Goal: Transaction & Acquisition: Purchase product/service

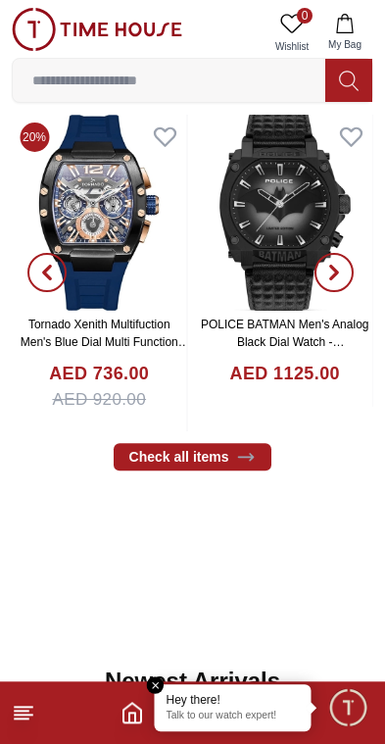
scroll to position [433, 0]
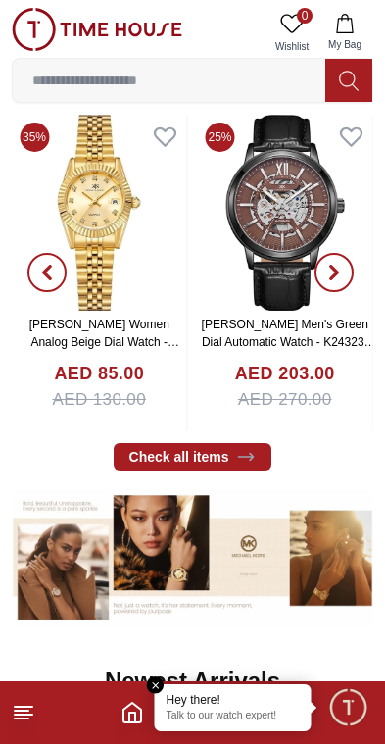
click at [241, 77] on input at bounding box center [169, 80] width 313 height 39
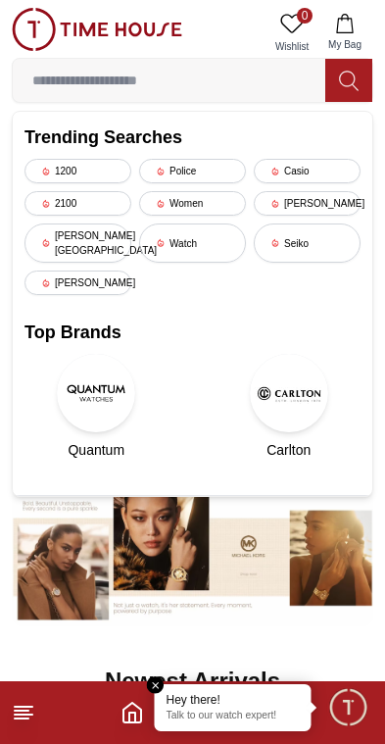
scroll to position [336, 0]
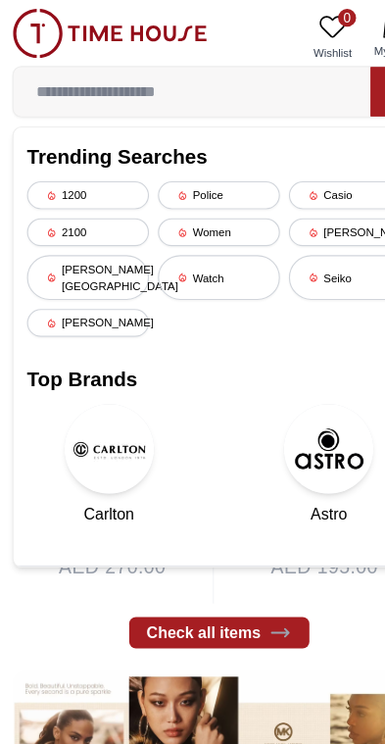
click at [304, 204] on div "[PERSON_NAME]" at bounding box center [307, 203] width 107 height 25
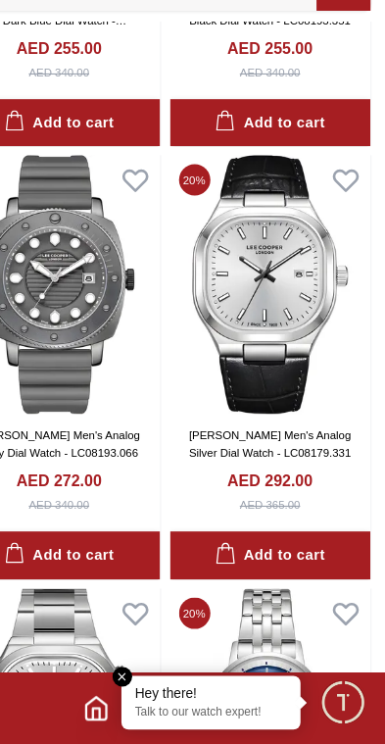
scroll to position [731, 0]
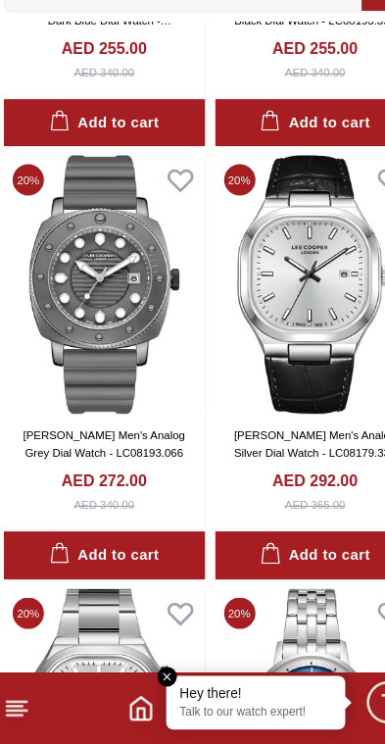
click at [286, 301] on img at bounding box center [285, 341] width 176 height 227
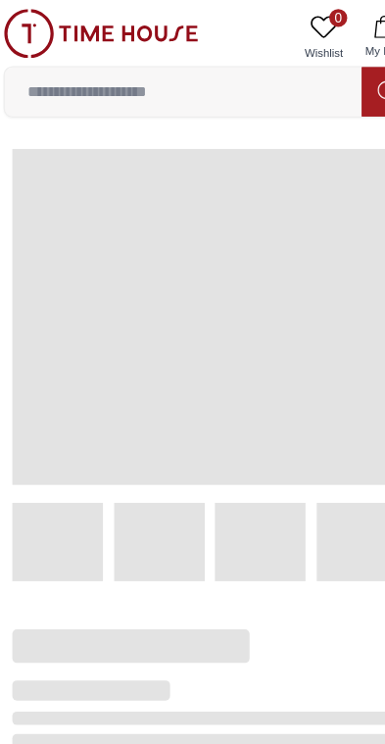
click at [277, 349] on span at bounding box center [193, 277] width 346 height 294
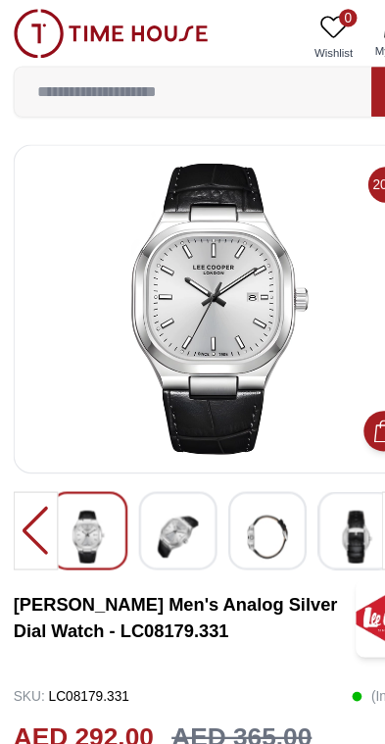
click at [149, 466] on img at bounding box center [155, 470] width 35 height 46
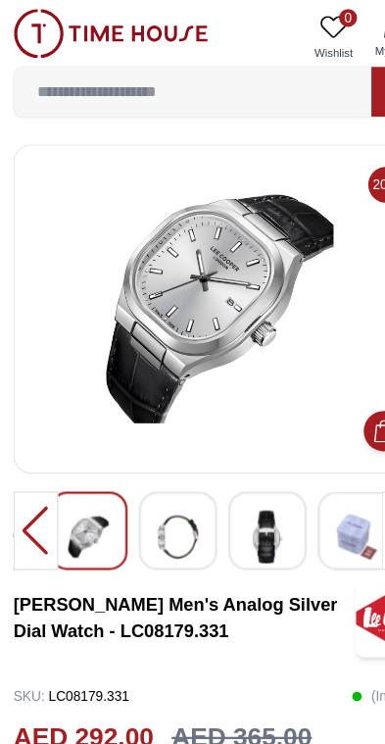
click at [161, 457] on img at bounding box center [155, 470] width 35 height 46
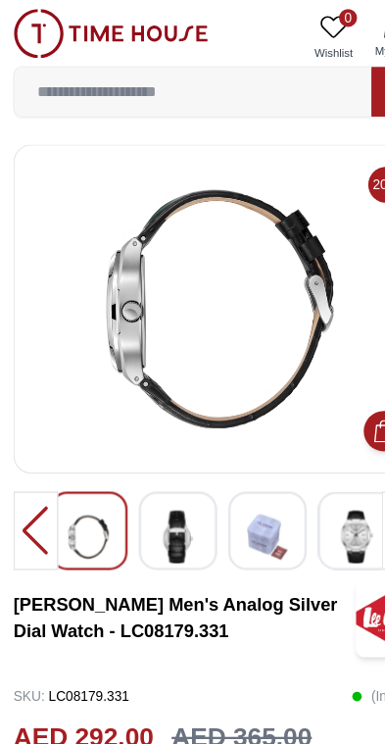
click at [228, 463] on img at bounding box center [234, 470] width 35 height 46
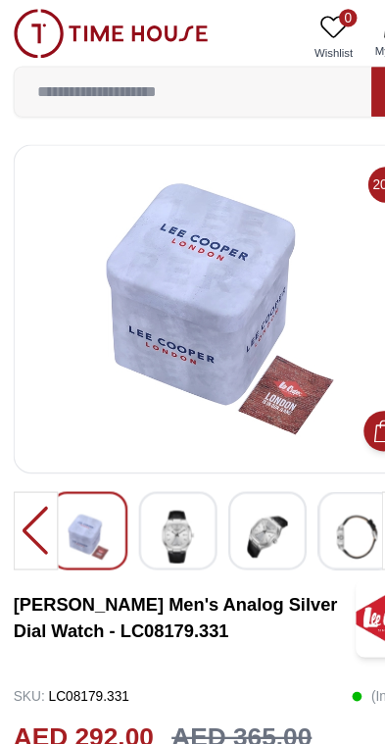
click at [297, 468] on img at bounding box center [312, 470] width 35 height 46
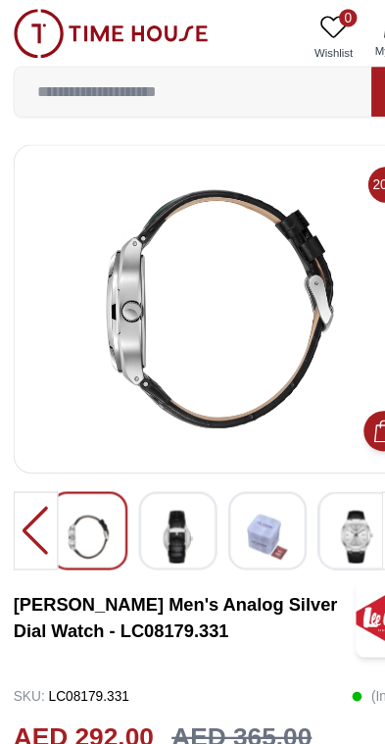
click at [306, 466] on img at bounding box center [312, 470] width 35 height 46
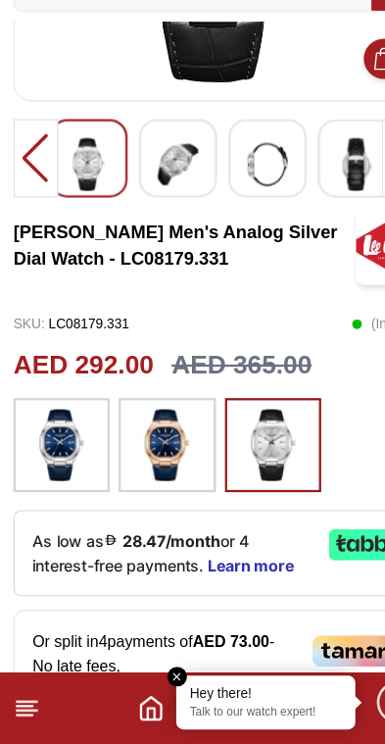
scroll to position [238, 0]
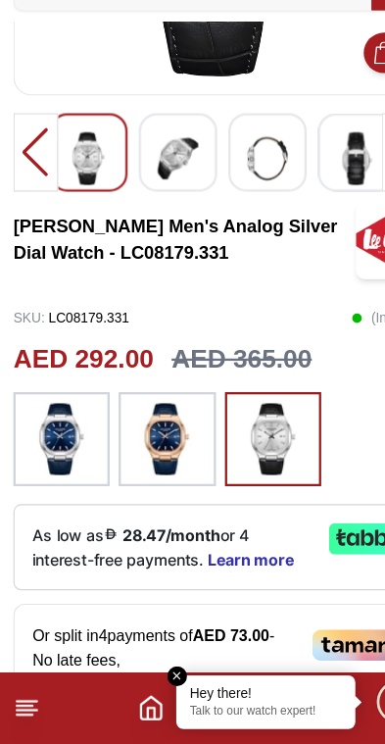
click at [153, 446] on img at bounding box center [146, 477] width 49 height 63
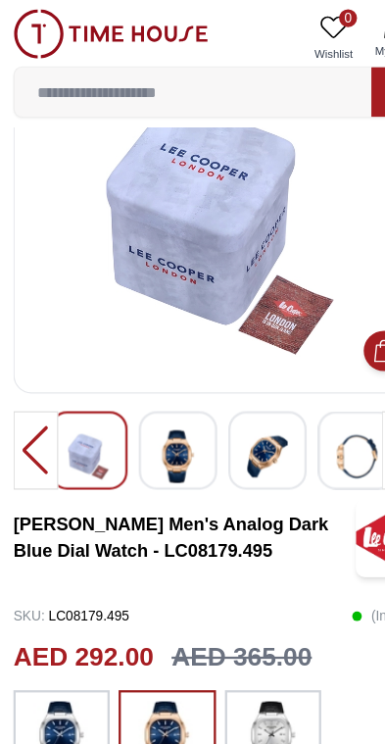
scroll to position [71, 0]
click at [70, 19] on img at bounding box center [97, 29] width 171 height 43
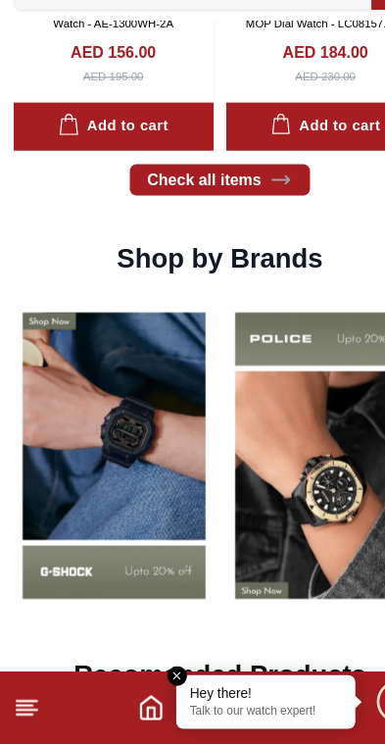
scroll to position [1295, 0]
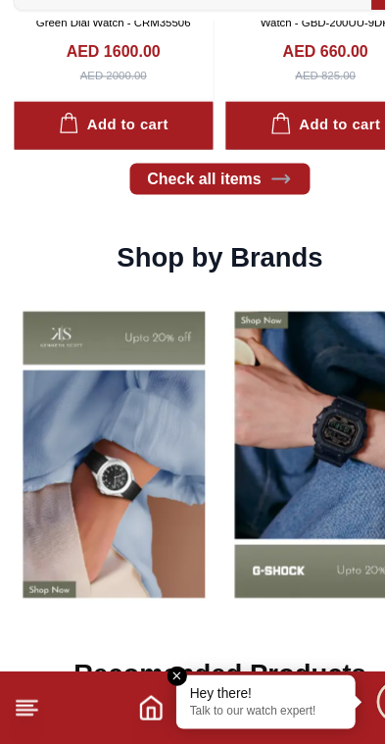
click at [158, 416] on img at bounding box center [100, 492] width 176 height 276
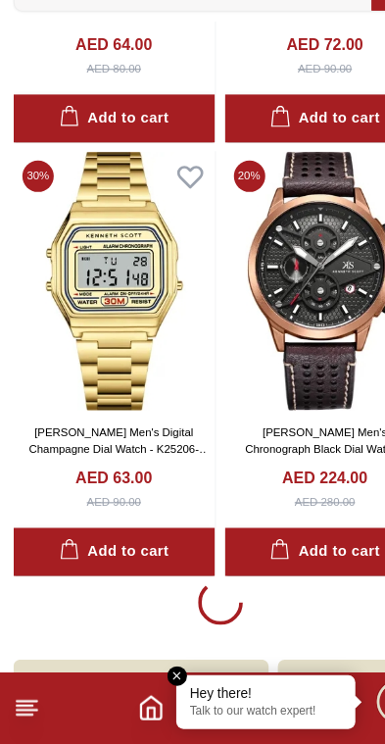
scroll to position [3910, 0]
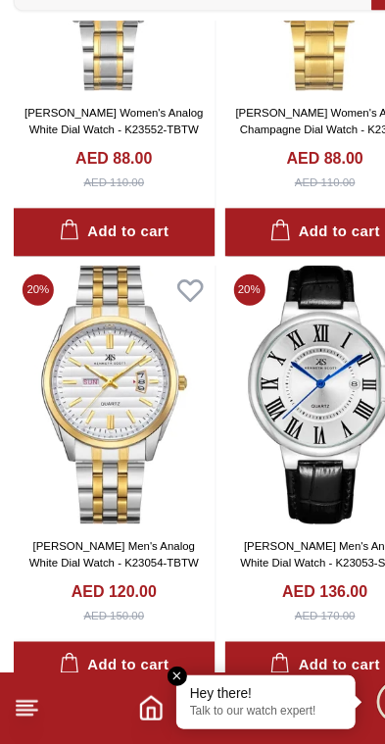
scroll to position [7967, 0]
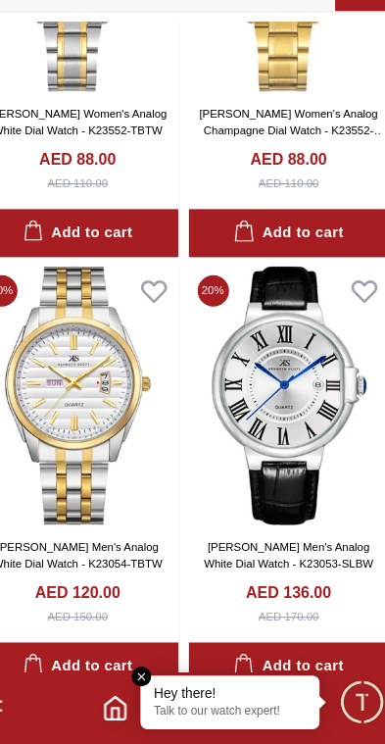
click at [267, 368] on img at bounding box center [285, 439] width 176 height 227
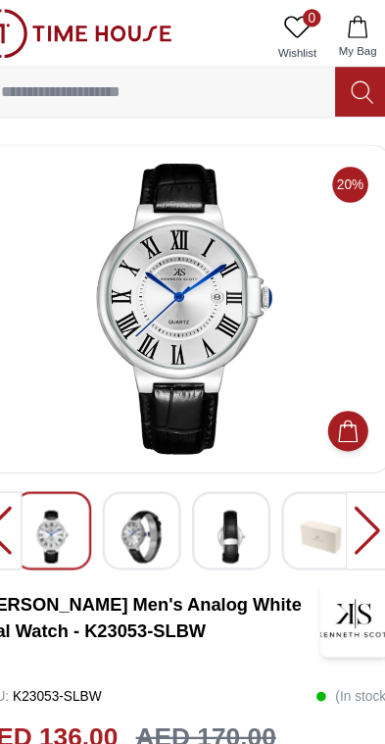
click at [138, 467] on img at bounding box center [155, 470] width 35 height 46
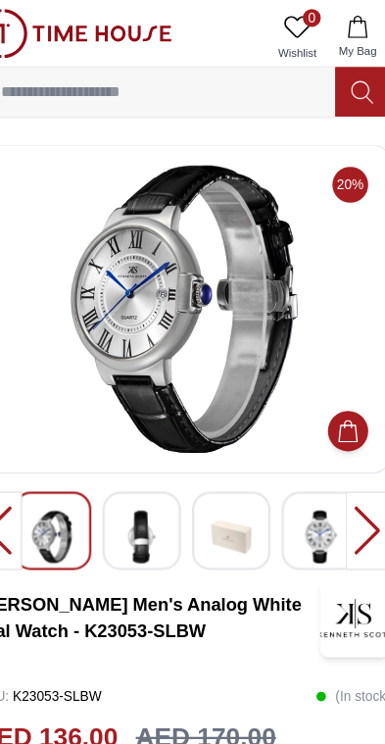
click at [217, 464] on img at bounding box center [234, 470] width 35 height 46
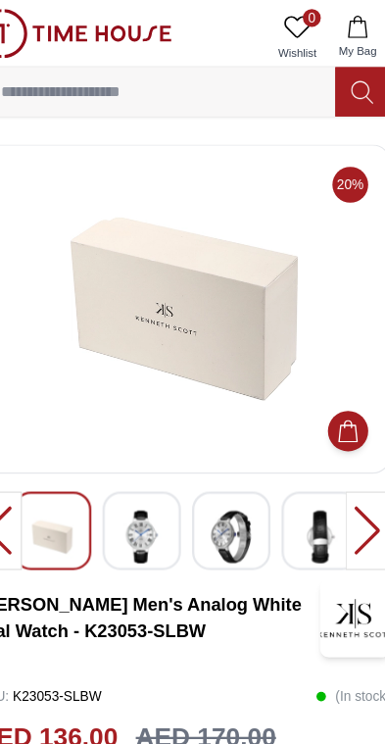
click at [295, 457] on img at bounding box center [312, 470] width 35 height 46
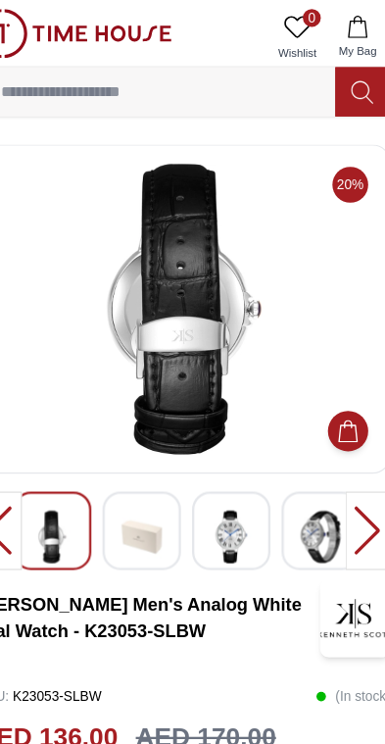
click at [295, 462] on img at bounding box center [312, 470] width 35 height 46
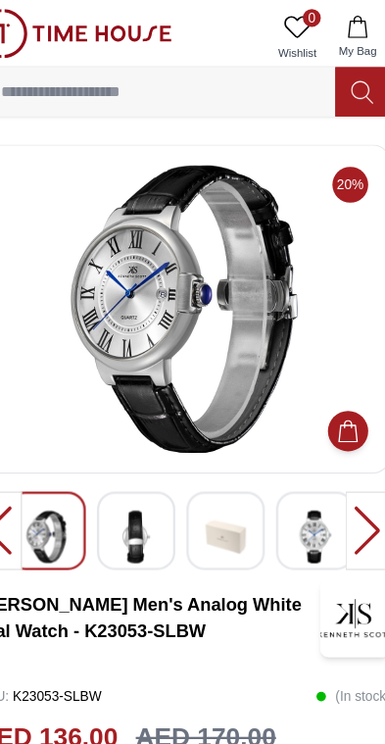
click at [90, 25] on img at bounding box center [97, 29] width 171 height 43
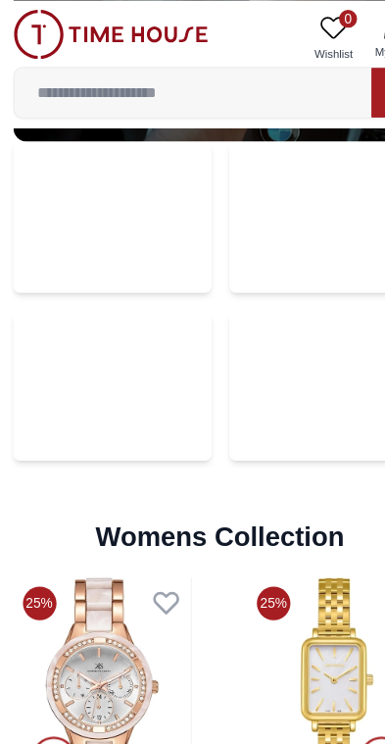
scroll to position [3921, 0]
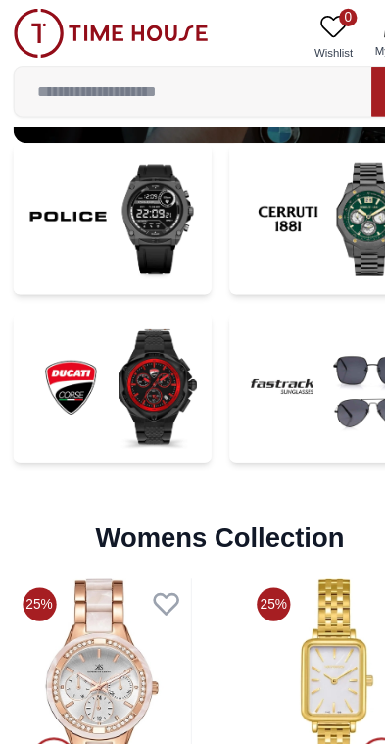
click at [126, 30] on img at bounding box center [97, 29] width 171 height 43
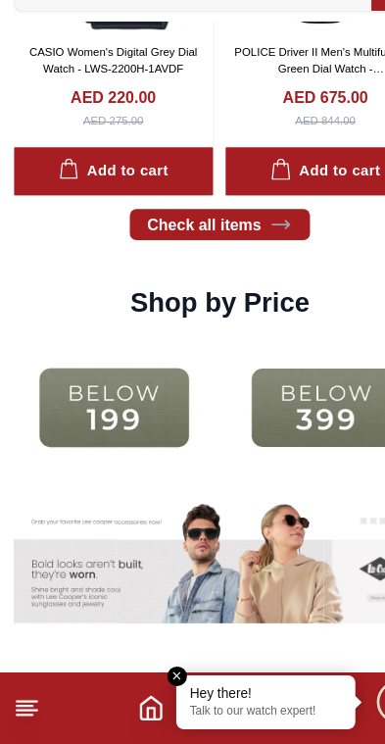
scroll to position [2121, 0]
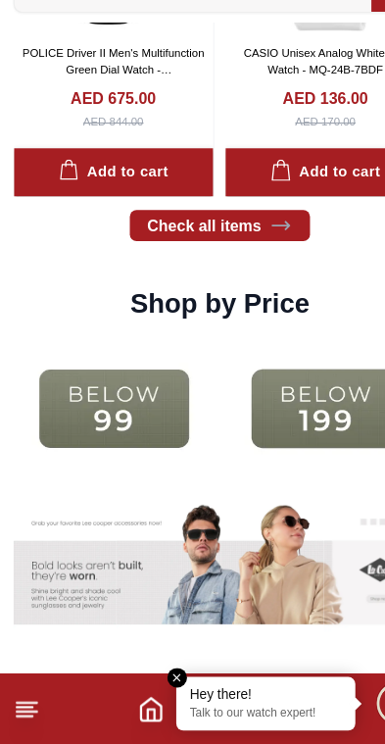
click at [237, 393] on img at bounding box center [286, 449] width 176 height 113
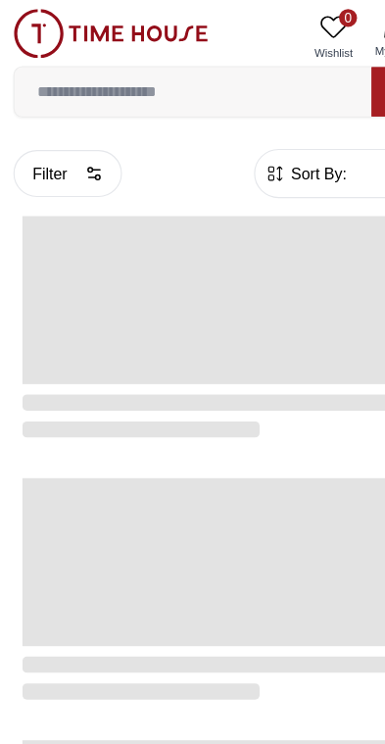
click at [261, 364] on div at bounding box center [193, 361] width 346 height 51
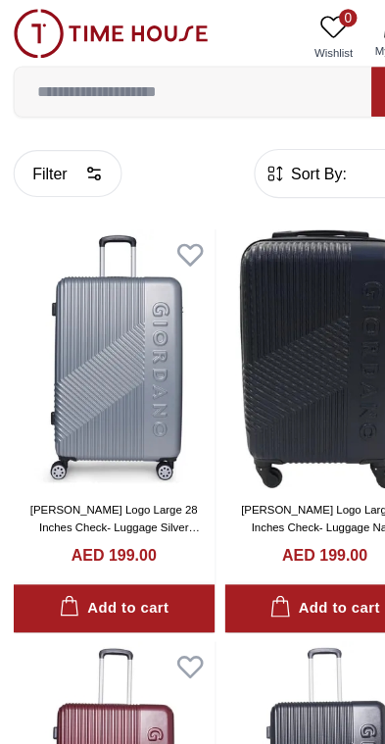
click at [114, 27] on img at bounding box center [97, 29] width 171 height 43
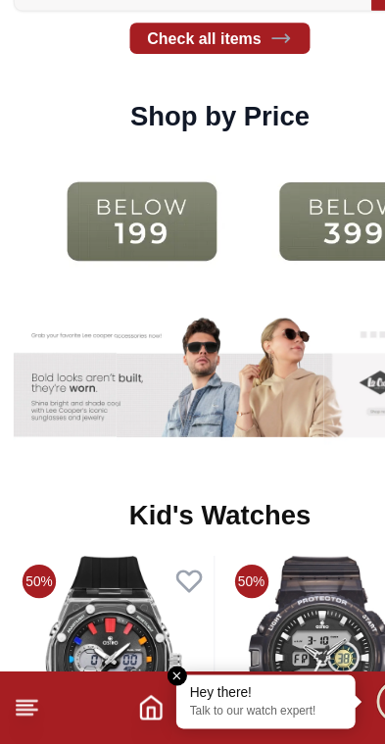
scroll to position [2285, 0]
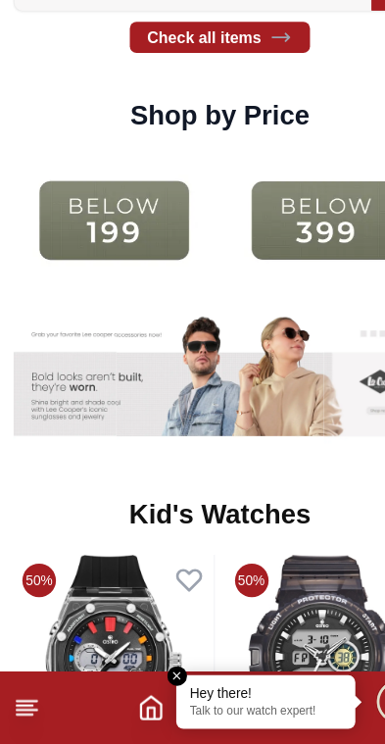
click at [151, 229] on img at bounding box center [100, 285] width 176 height 113
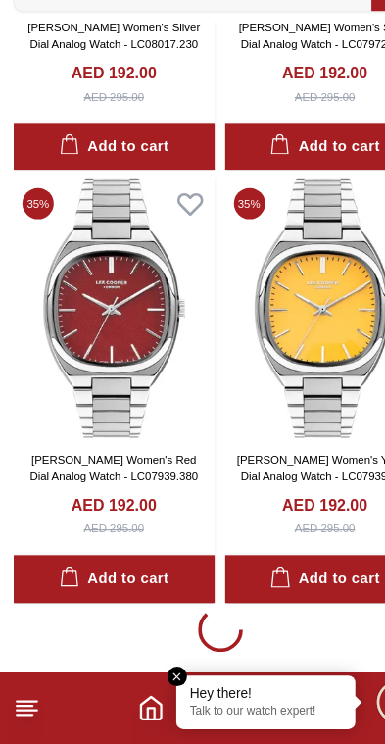
scroll to position [3353, 0]
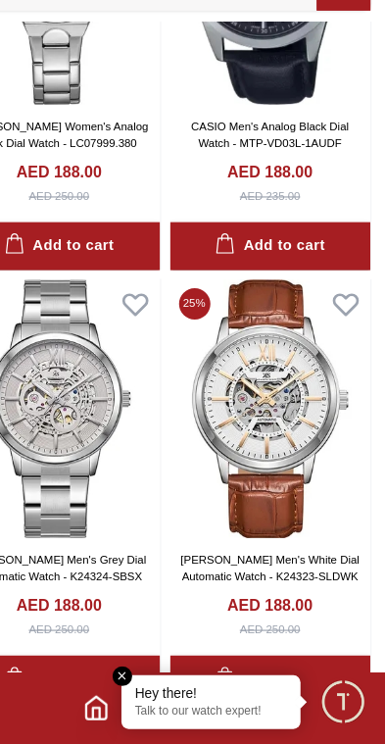
scroll to position [9311, 0]
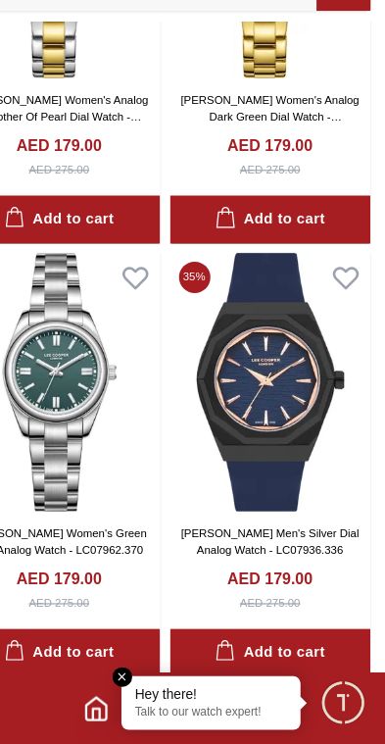
scroll to position [18051, 0]
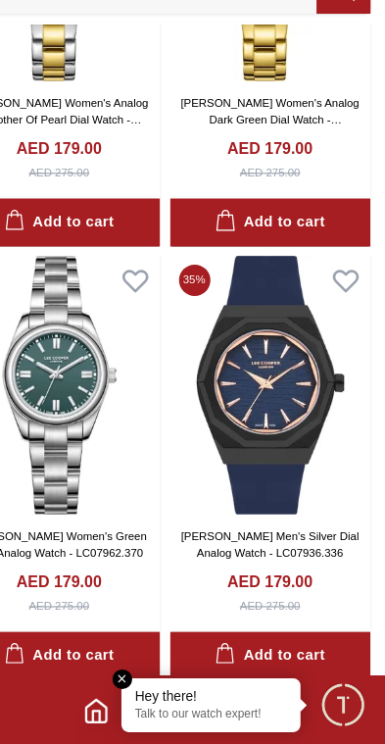
click at [235, 366] on img at bounding box center [285, 427] width 176 height 227
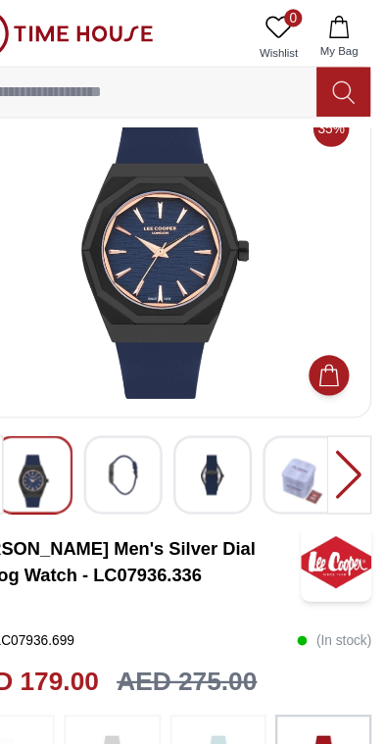
scroll to position [48, 0]
